Goal: Task Accomplishment & Management: Manage account settings

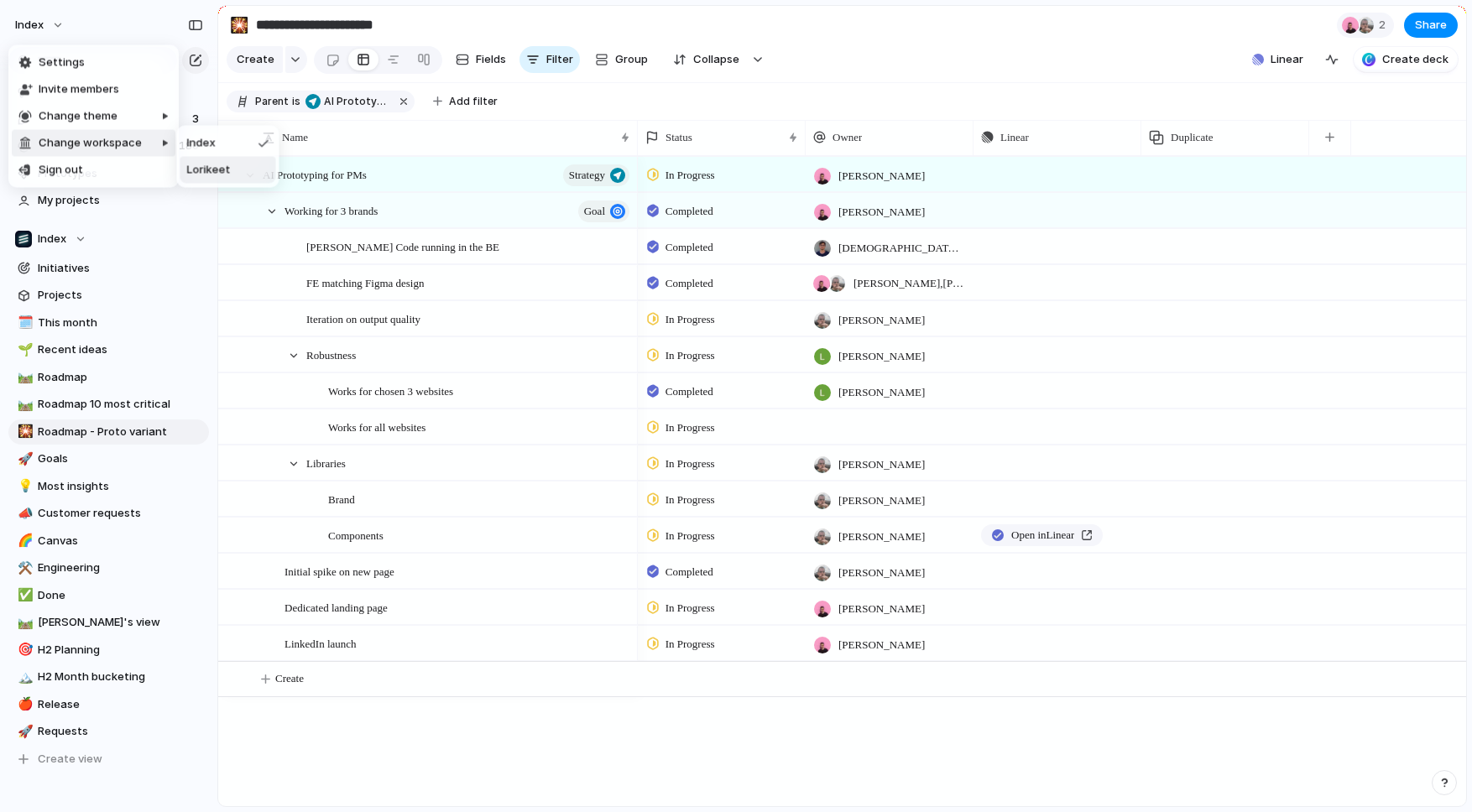
click at [224, 171] on span "Lorikeet" at bounding box center [209, 170] width 43 height 17
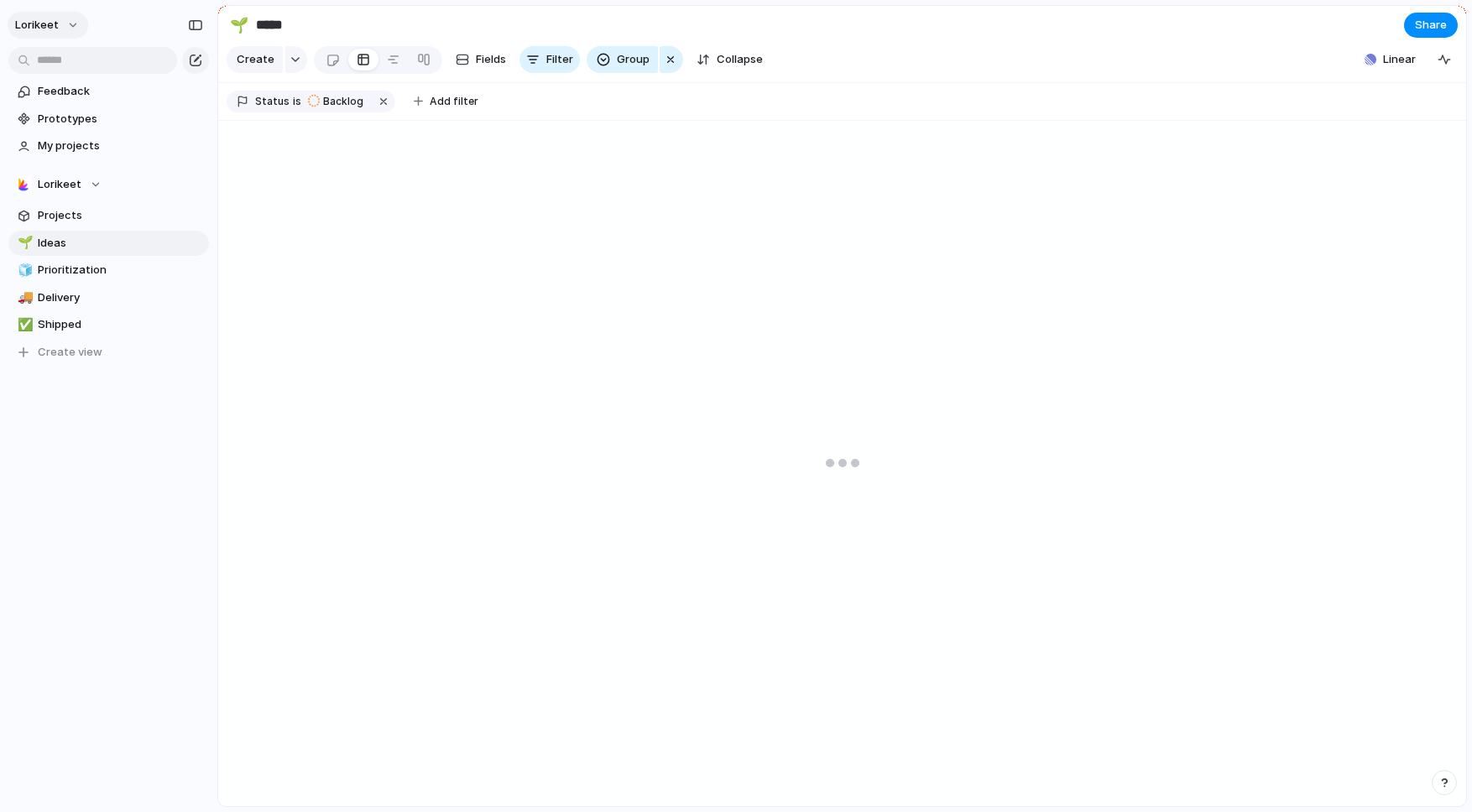
click at [58, 21] on button "Lorikeet" at bounding box center [48, 25] width 80 height 26
click at [78, 60] on span "Settings" at bounding box center [61, 63] width 46 height 17
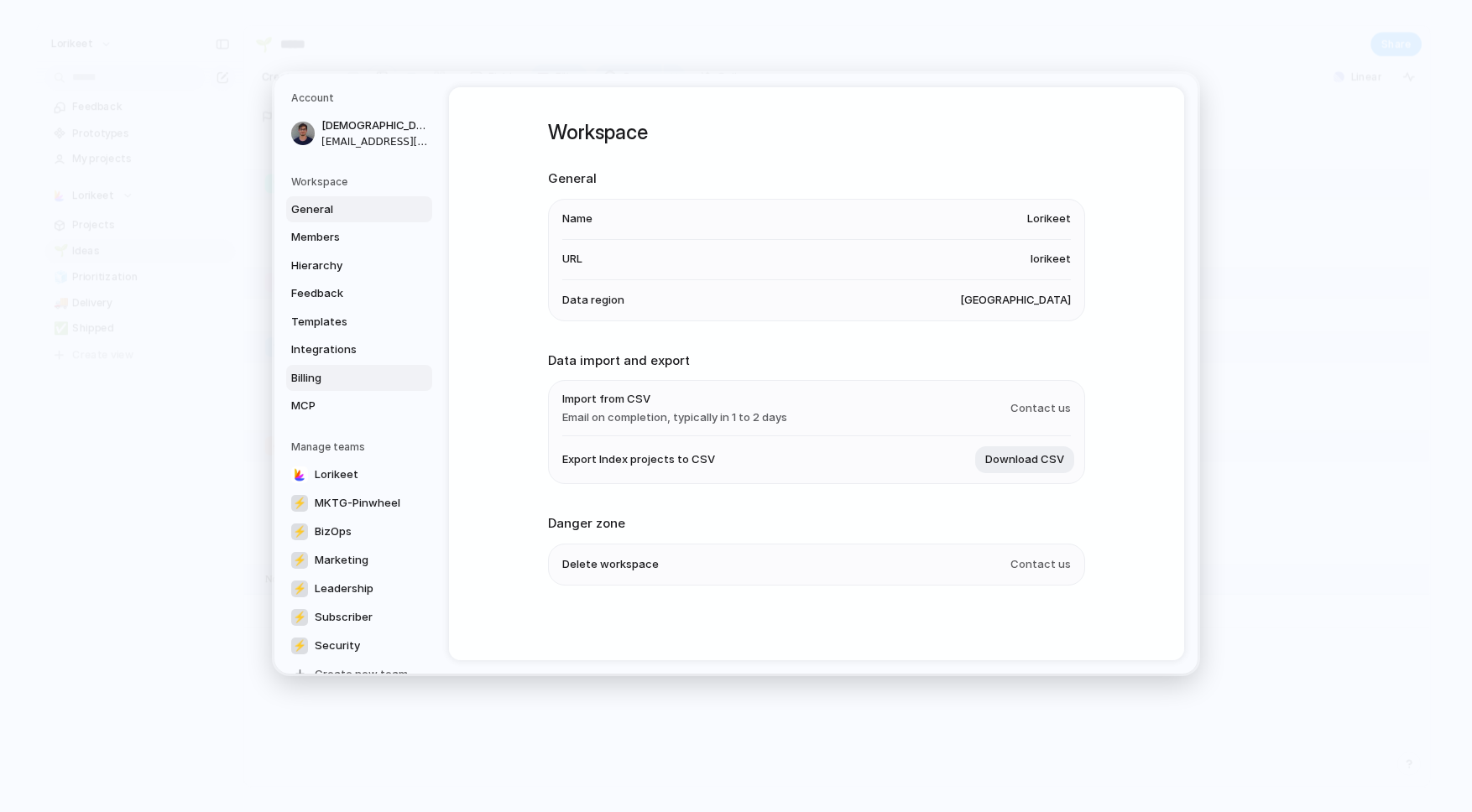
click at [340, 371] on span "Billing" at bounding box center [345, 377] width 108 height 17
